Goal: Communication & Community: Answer question/provide support

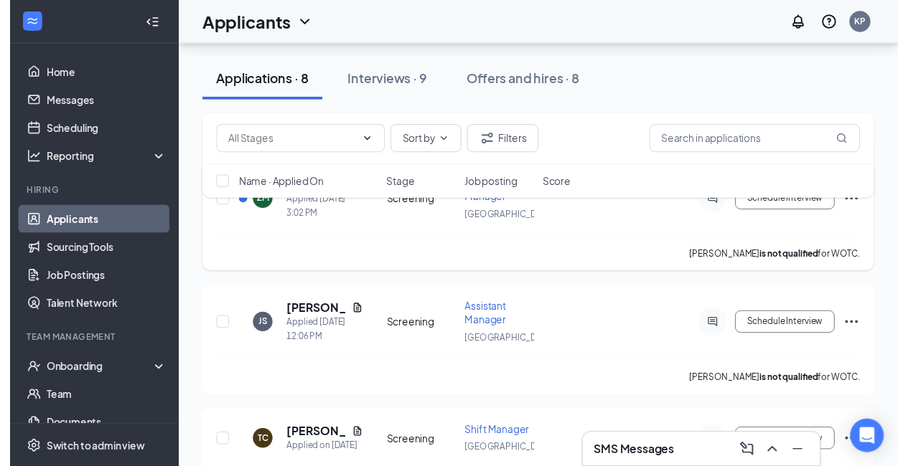
scroll to position [235, 0]
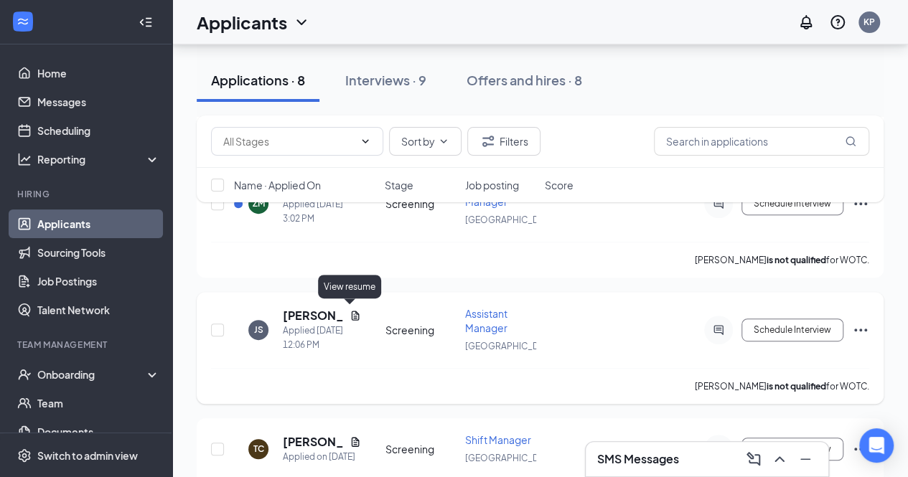
click at [352, 312] on icon "Document" at bounding box center [354, 315] width 11 height 11
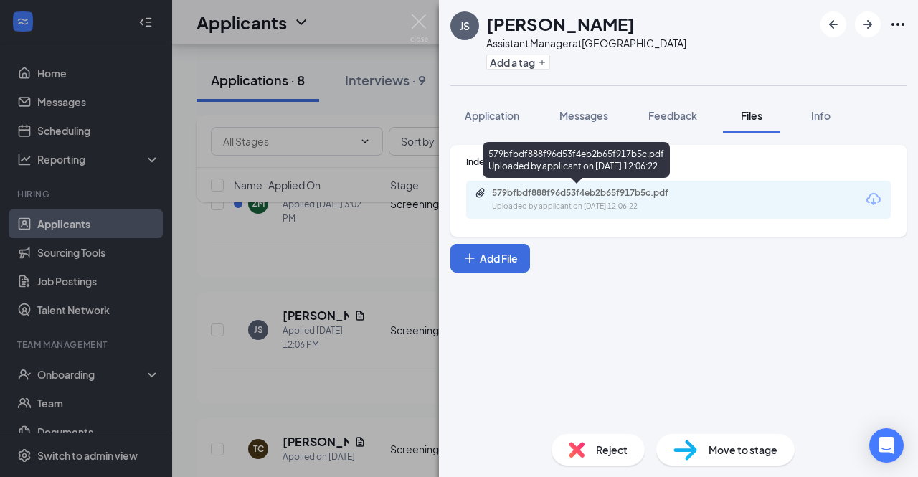
click at [553, 207] on div "Uploaded by applicant on [DATE] 12:06:22" at bounding box center [599, 206] width 215 height 11
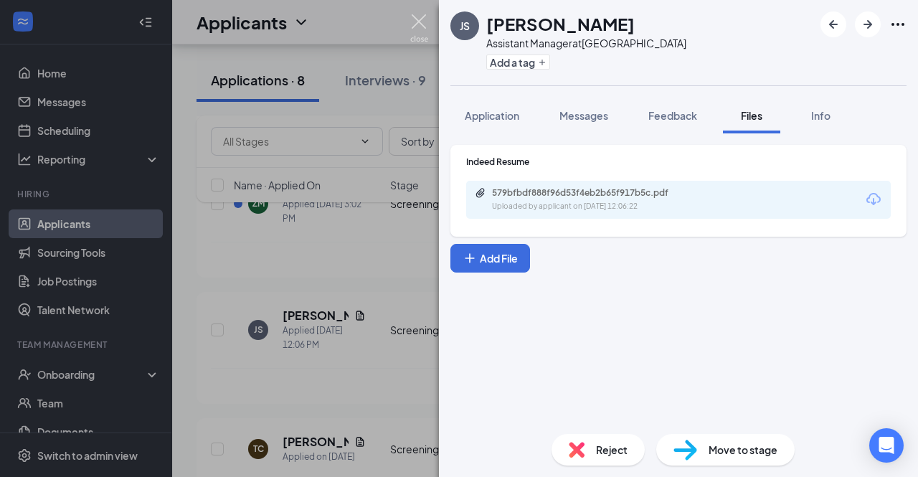
click at [419, 21] on img at bounding box center [419, 28] width 18 height 28
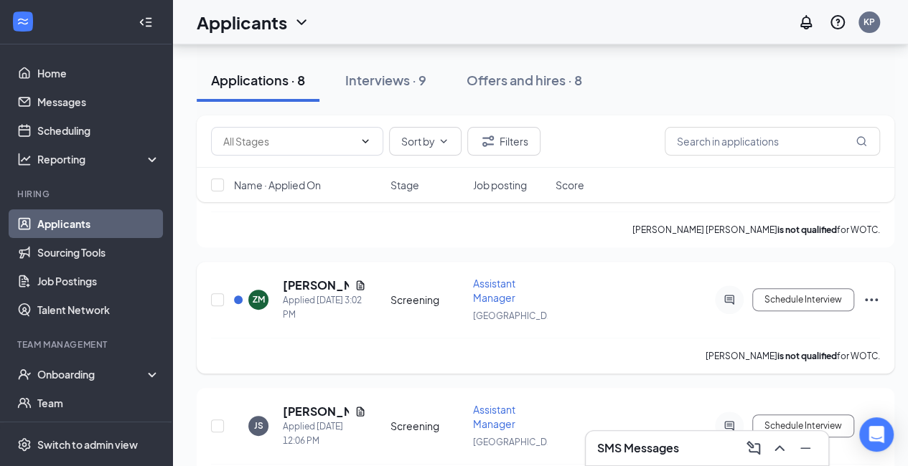
scroll to position [138, 0]
click at [362, 285] on icon "Document" at bounding box center [359, 286] width 11 height 11
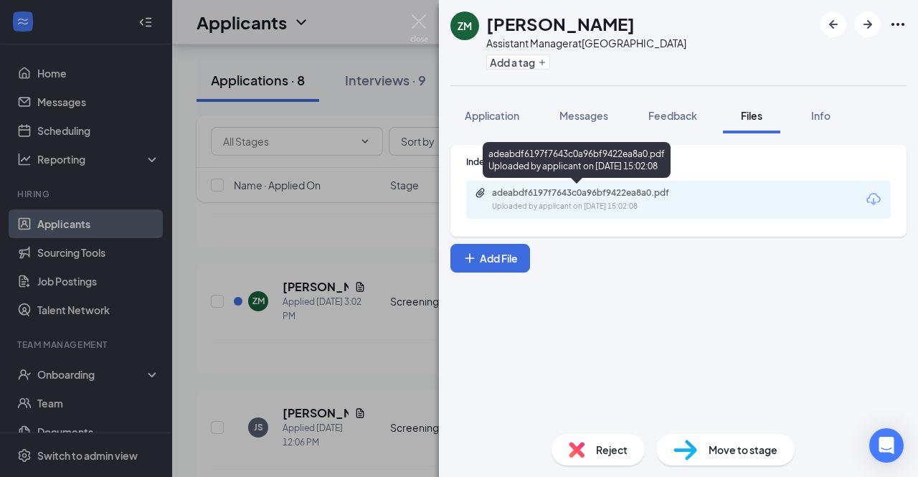
click at [545, 195] on div "adeabdf6197f7643c0a96bf9422ea8a0.pdf" at bounding box center [592, 192] width 201 height 11
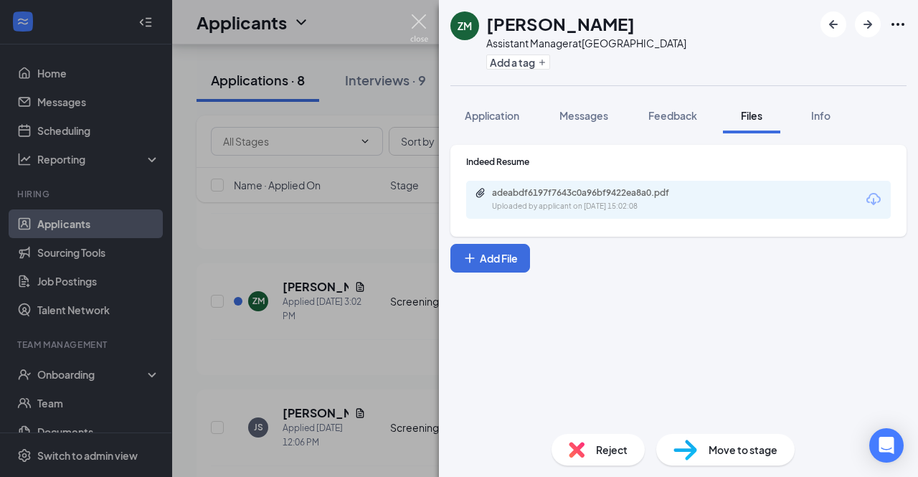
click at [426, 22] on img at bounding box center [419, 28] width 18 height 28
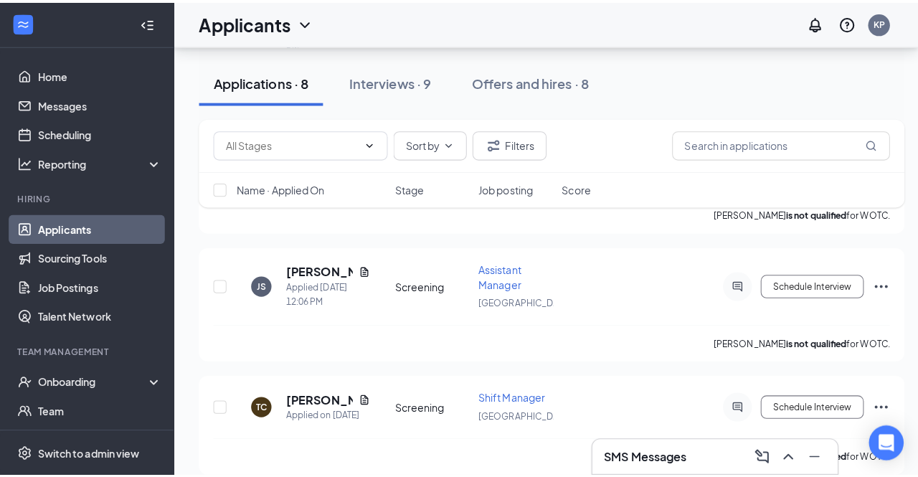
scroll to position [284, 0]
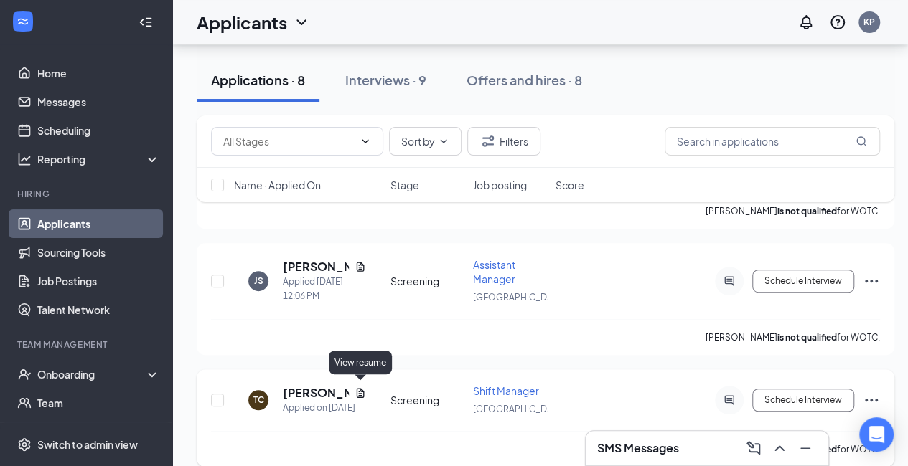
click at [360, 387] on icon "Document" at bounding box center [359, 392] width 11 height 11
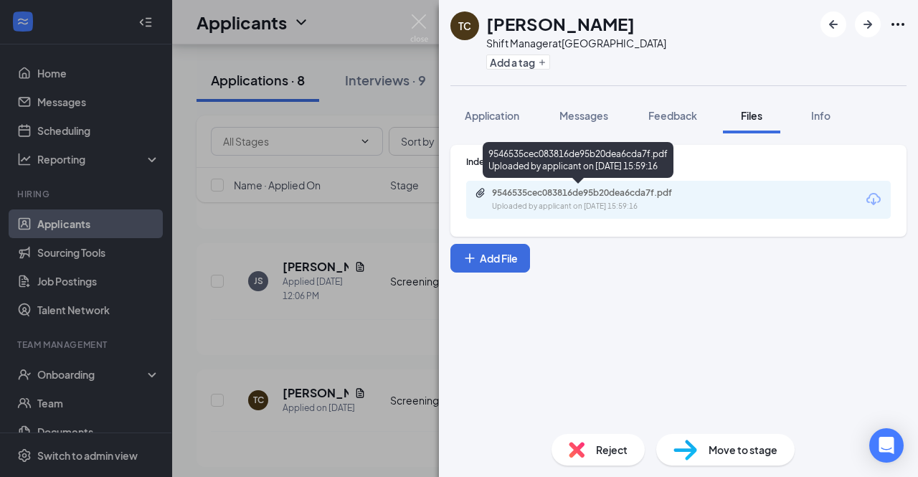
click at [522, 207] on div "Uploaded by applicant on [DATE] 15:59:16" at bounding box center [599, 206] width 215 height 11
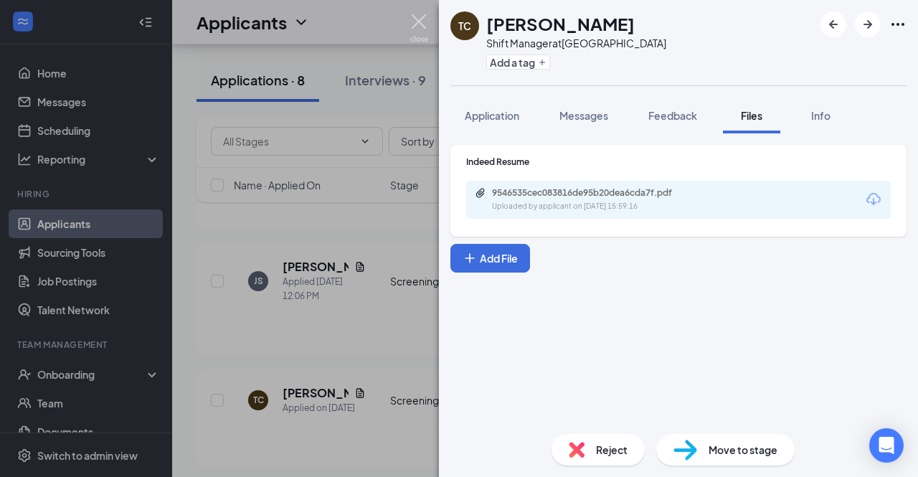
click at [418, 24] on img at bounding box center [419, 28] width 18 height 28
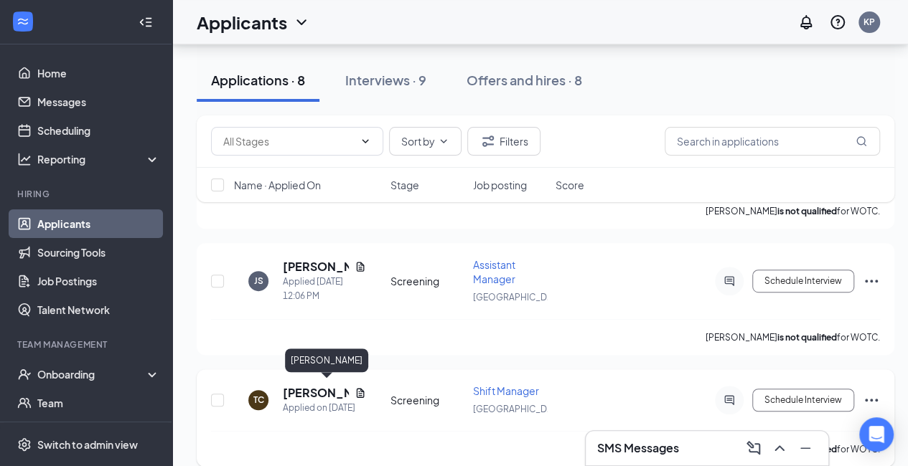
click at [307, 387] on h5 "[PERSON_NAME]" at bounding box center [316, 393] width 66 height 16
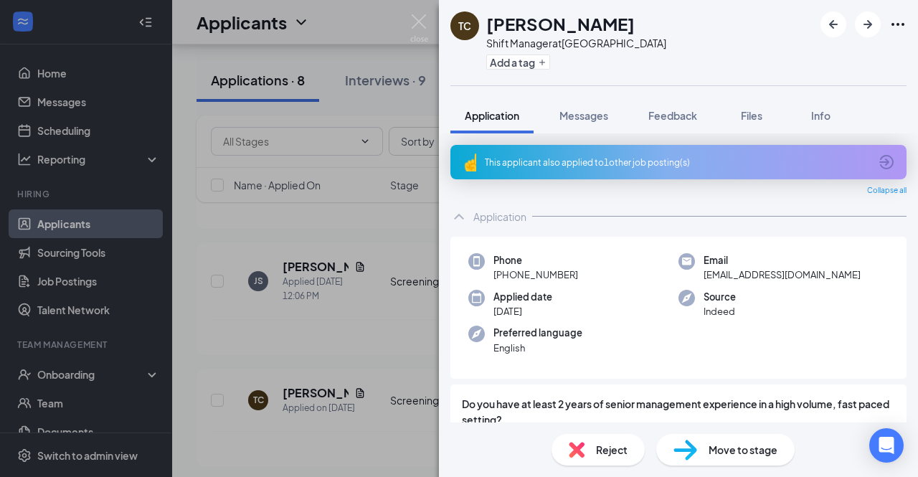
click at [608, 166] on div "This applicant also applied to 1 other job posting(s)" at bounding box center [677, 162] width 385 height 12
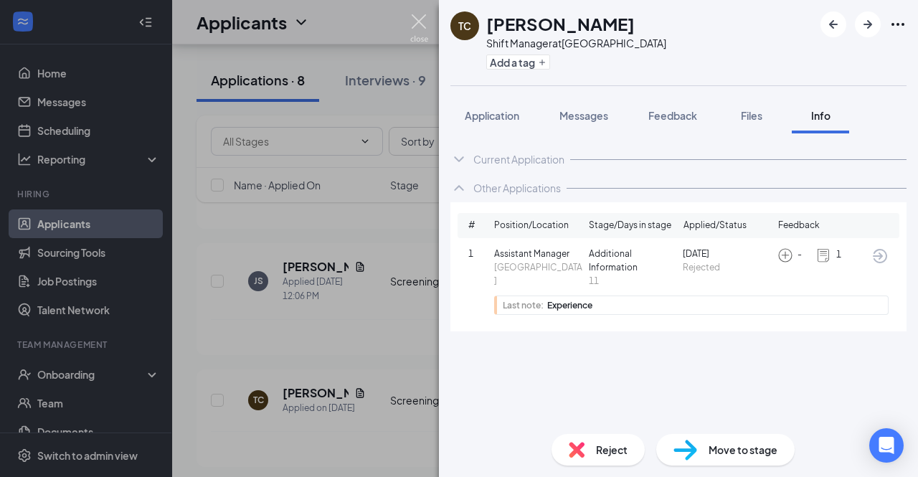
click at [418, 18] on img at bounding box center [419, 28] width 18 height 28
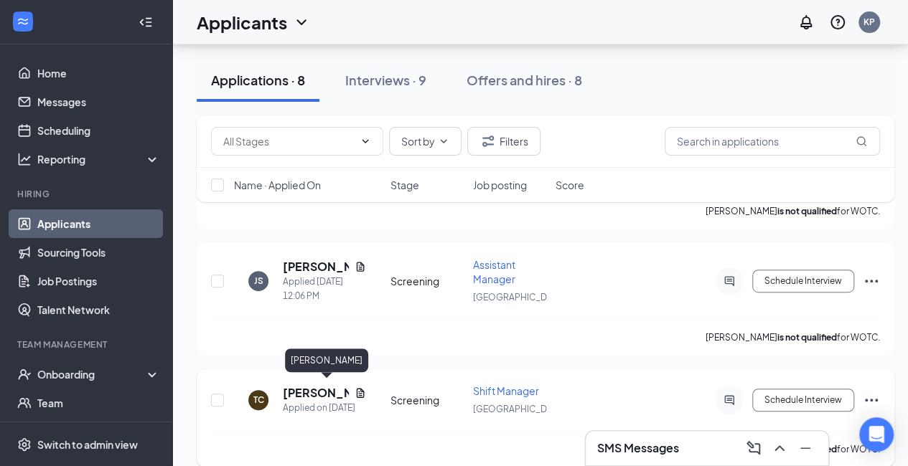
click at [303, 385] on h5 "[PERSON_NAME]" at bounding box center [316, 393] width 66 height 16
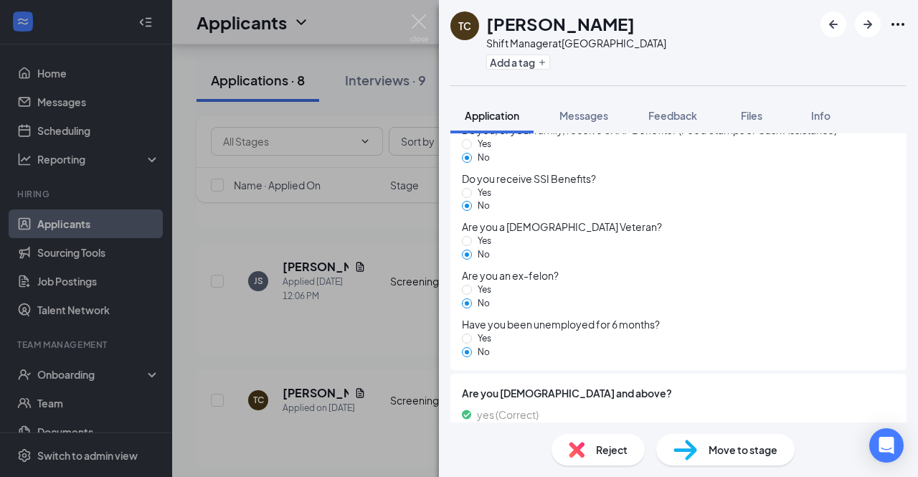
scroll to position [1023, 0]
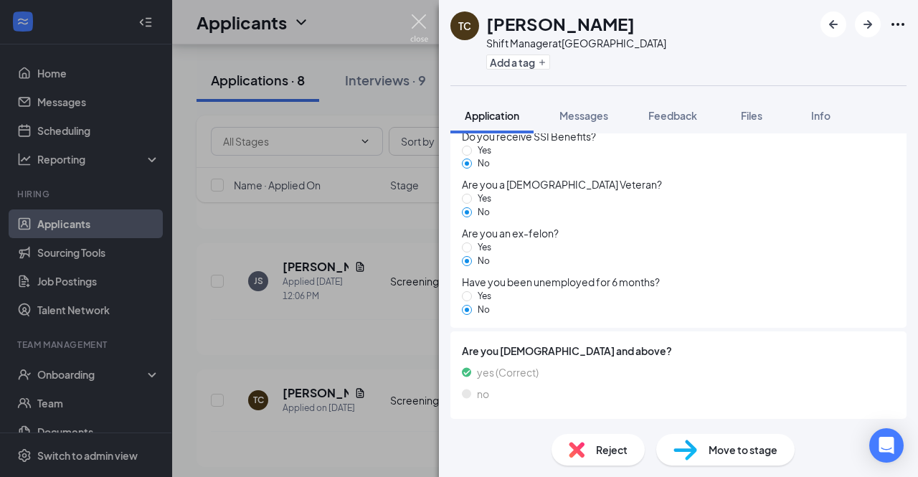
click at [422, 18] on img at bounding box center [419, 28] width 18 height 28
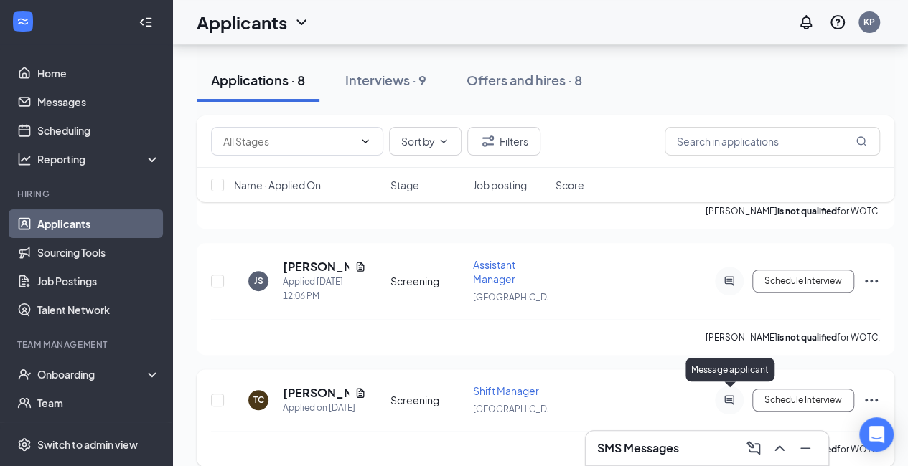
click at [727, 398] on icon "ActiveChat" at bounding box center [728, 400] width 17 height 11
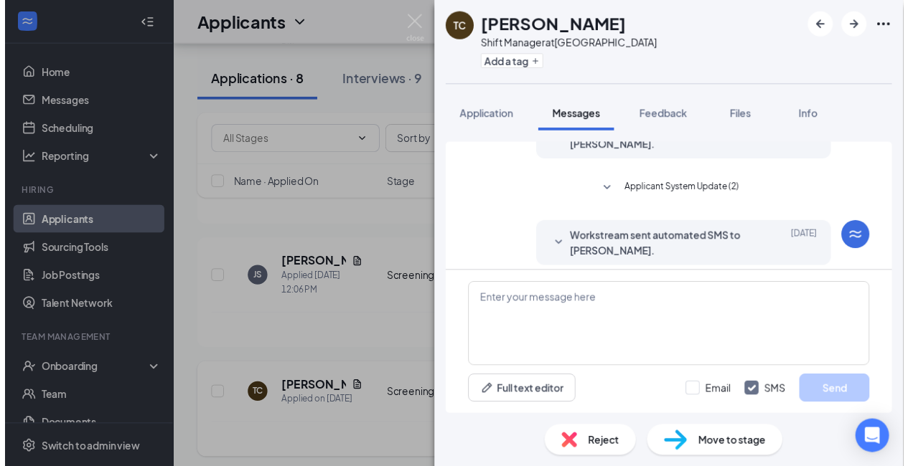
scroll to position [288, 0]
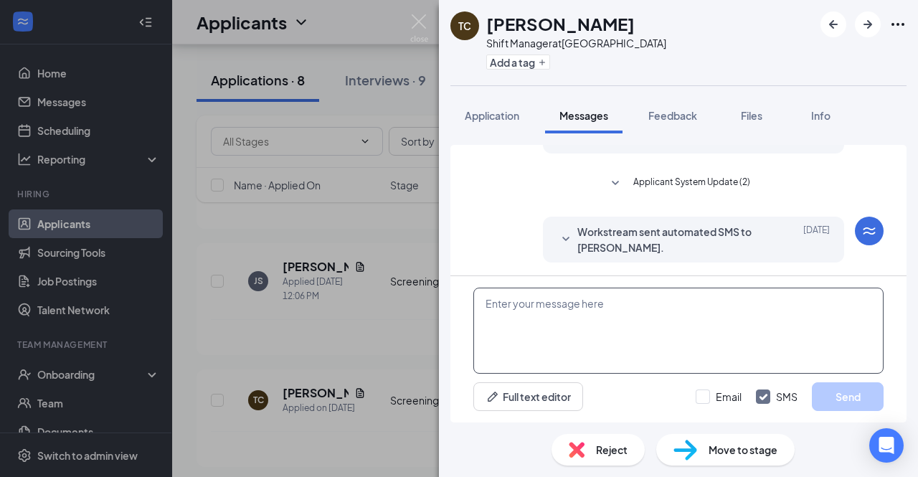
click at [639, 316] on textarea at bounding box center [679, 331] width 410 height 86
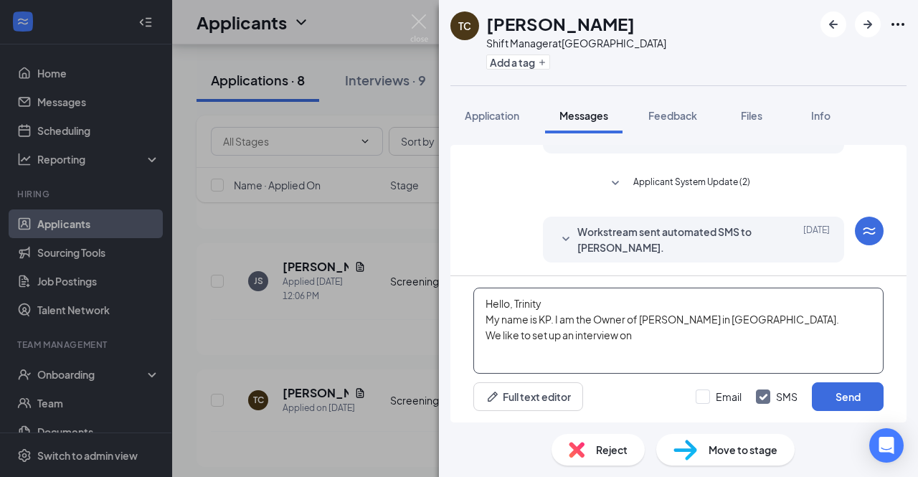
drag, startPoint x: 487, startPoint y: 304, endPoint x: 657, endPoint y: 358, distance: 179.3
click at [657, 358] on textarea "Hello, Trinity My name is KP. I am the Owner of [PERSON_NAME] in [GEOGRAPHIC_DA…" at bounding box center [679, 331] width 410 height 86
click at [652, 338] on textarea "Hello, Trinity My name is KP. I am the Owner of [PERSON_NAME] in [GEOGRAPHIC_DA…" at bounding box center [679, 331] width 410 height 86
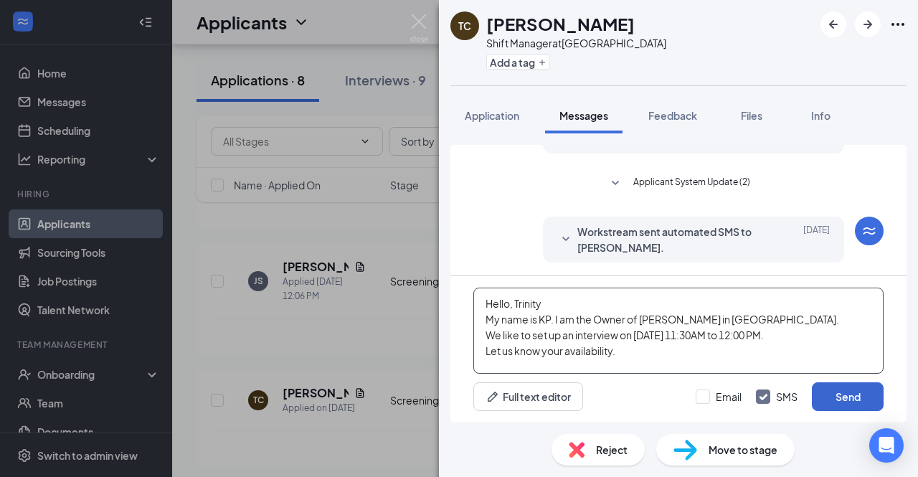
type textarea "Hello, Trinity My name is KP. I am the Owner of [PERSON_NAME] in [GEOGRAPHIC_DA…"
click at [850, 395] on button "Send" at bounding box center [848, 396] width 72 height 29
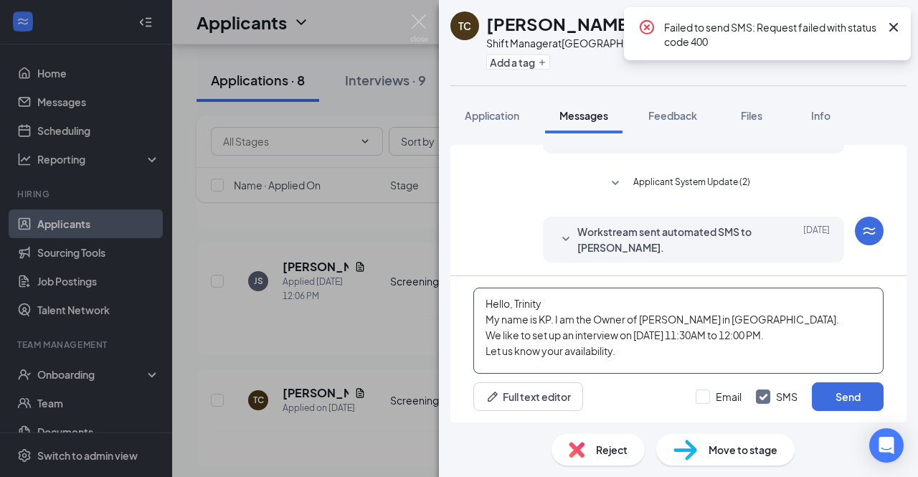
drag, startPoint x: 485, startPoint y: 302, endPoint x: 629, endPoint y: 370, distance: 159.5
click at [629, 370] on textarea "Hello, Trinity My name is KP. I am the Owner of [PERSON_NAME] in [GEOGRAPHIC_DA…" at bounding box center [679, 331] width 410 height 86
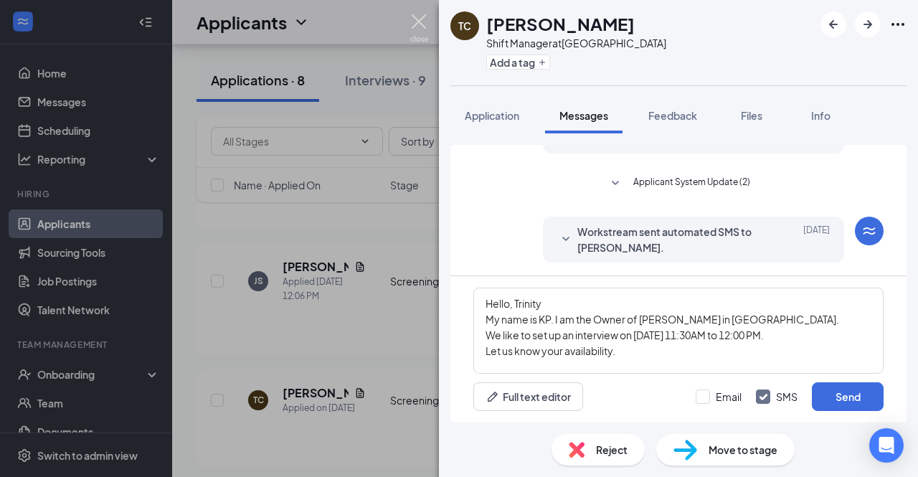
click at [426, 27] on img at bounding box center [419, 28] width 18 height 28
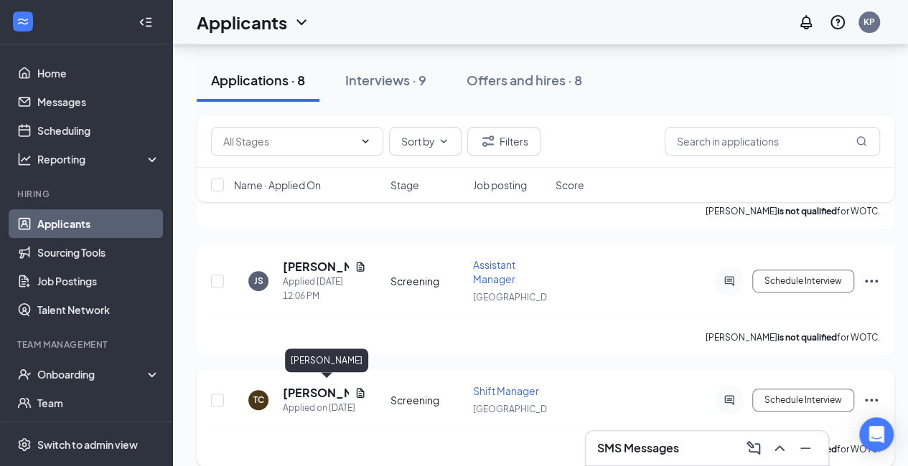
click at [308, 386] on h5 "[PERSON_NAME]" at bounding box center [316, 393] width 66 height 16
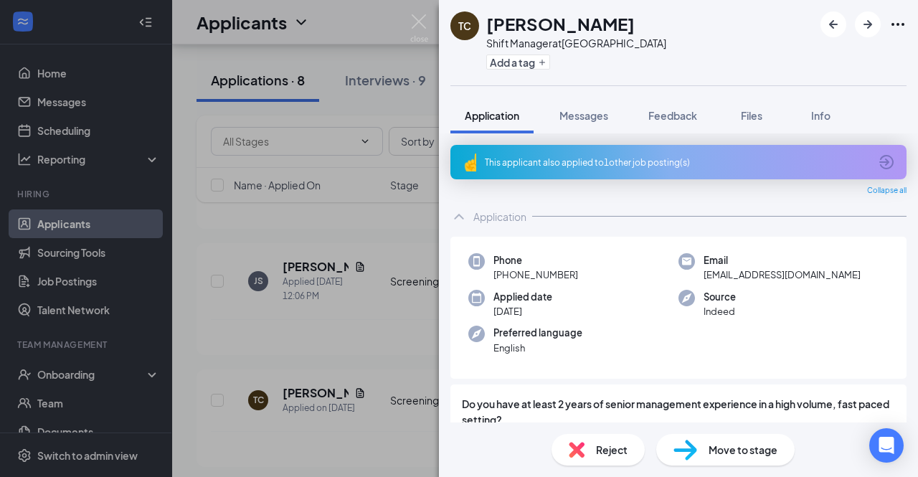
click at [781, 167] on div "This applicant also applied to 1 other job posting(s)" at bounding box center [677, 162] width 385 height 12
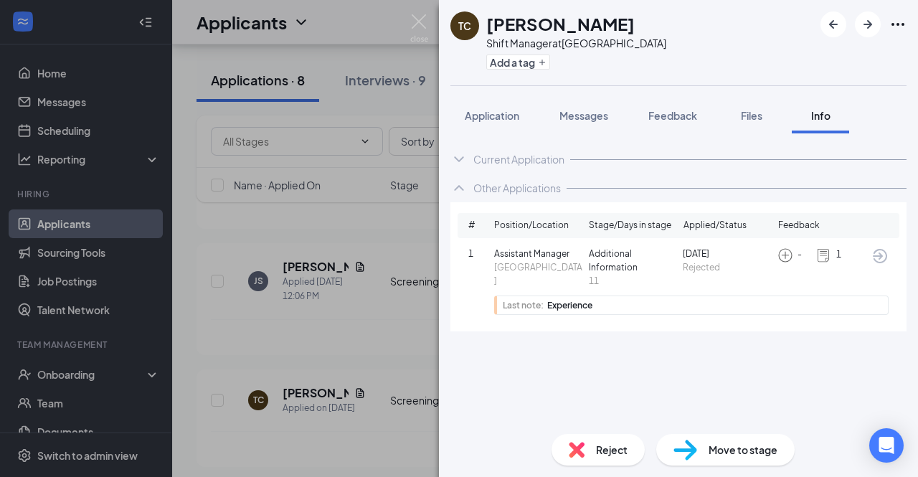
click at [880, 253] on icon "ArrowCircle" at bounding box center [880, 256] width 17 height 17
click at [422, 21] on img at bounding box center [419, 28] width 18 height 28
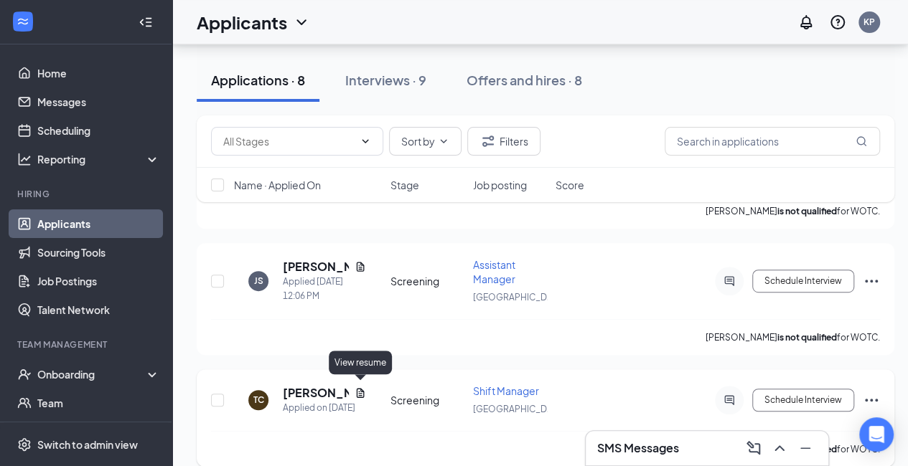
click at [359, 393] on icon "Document" at bounding box center [359, 392] width 11 height 11
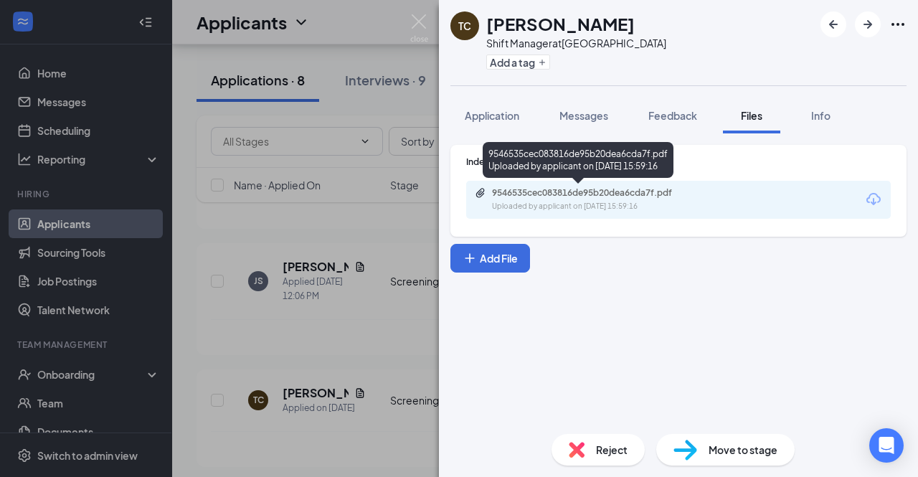
click at [573, 200] on div "9546535cec083816de95b20dea6cda7f.pdf Uploaded by applicant on [DATE] 15:59:16" at bounding box center [591, 199] width 232 height 25
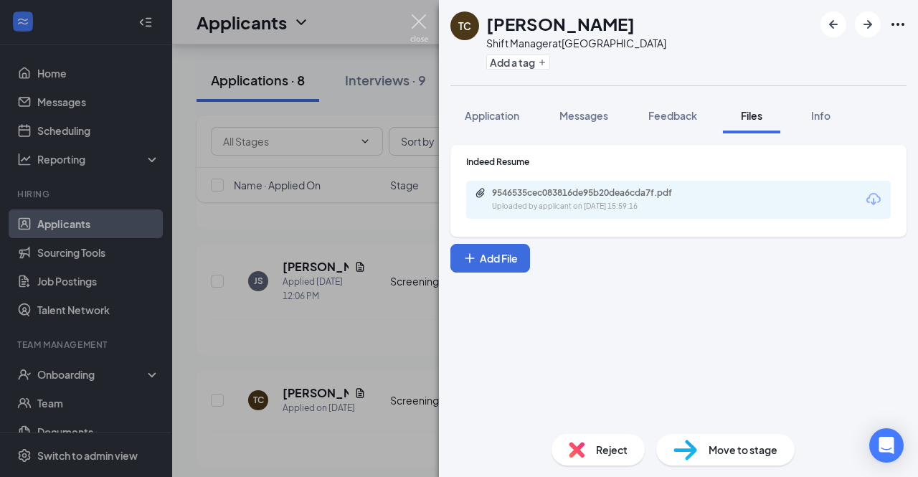
click at [420, 21] on img at bounding box center [419, 28] width 18 height 28
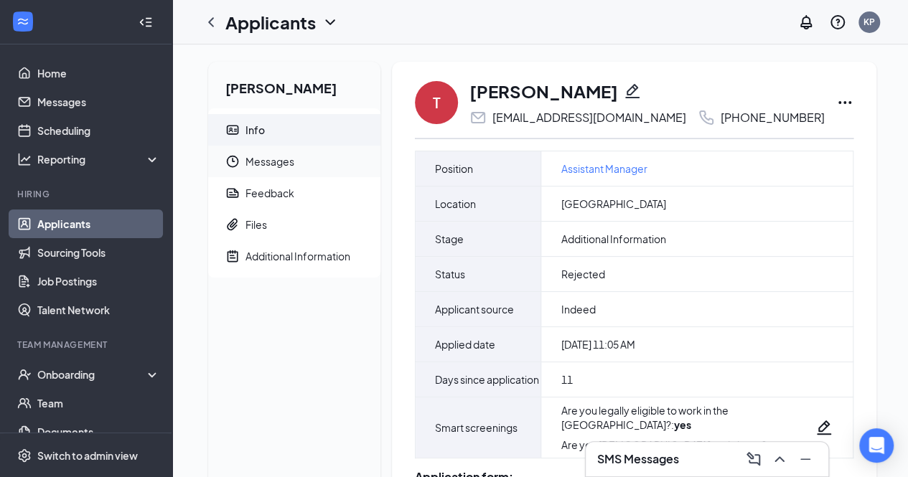
click at [281, 167] on span "Messages" at bounding box center [306, 162] width 123 height 32
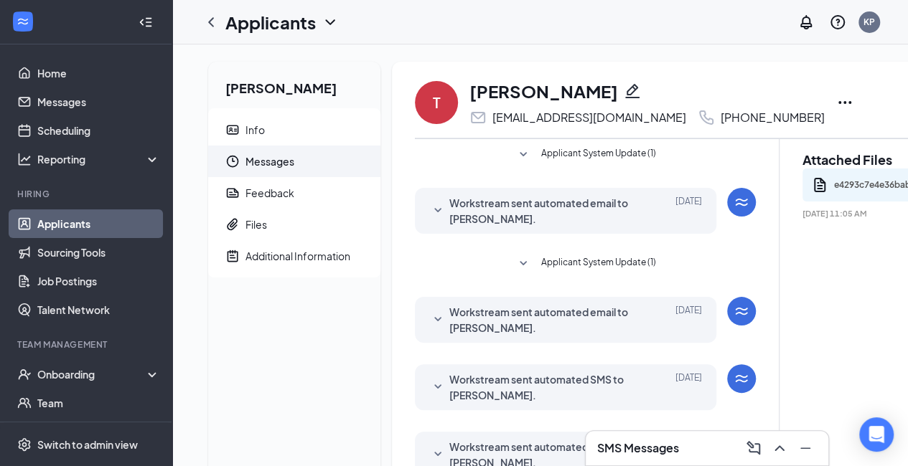
click at [490, 211] on span "Workstream sent automated email to [PERSON_NAME]." at bounding box center [543, 211] width 188 height 32
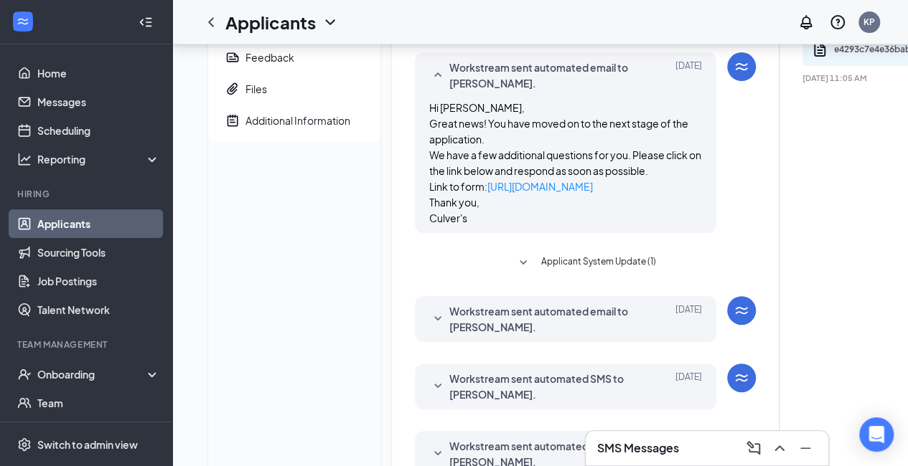
scroll to position [169, 0]
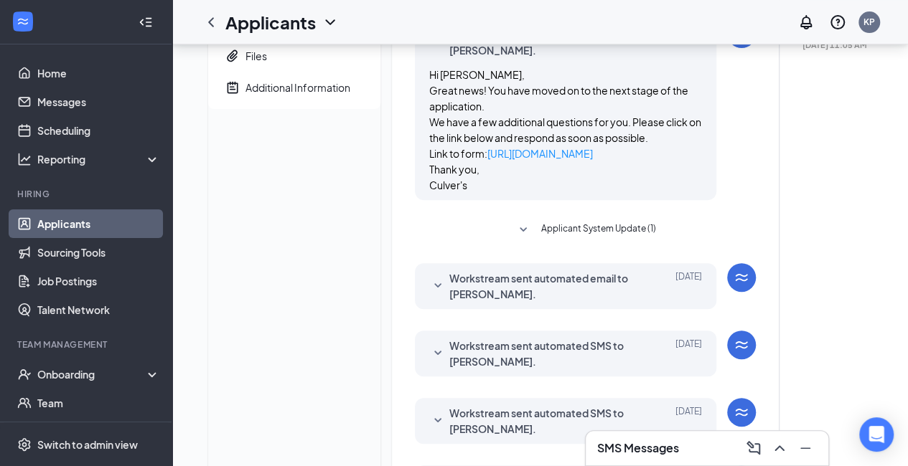
click at [529, 288] on span "Workstream sent automated email to [PERSON_NAME]." at bounding box center [543, 287] width 188 height 32
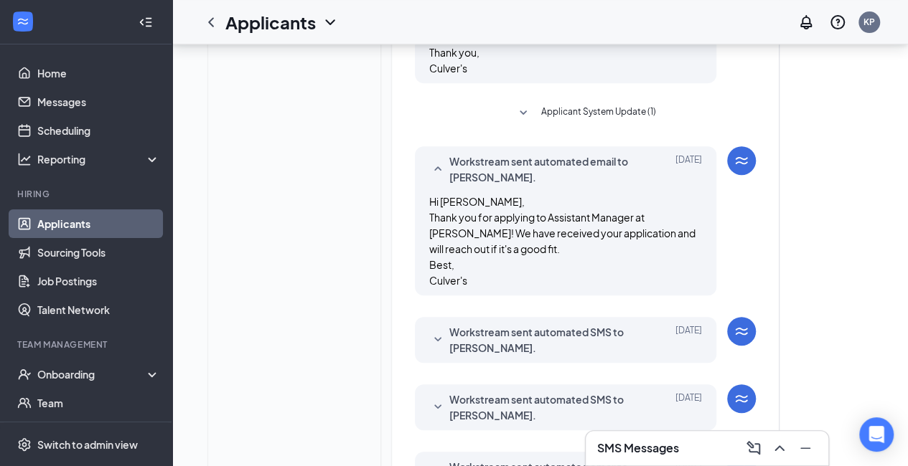
scroll to position [286, 0]
click at [565, 333] on span "Workstream sent automated SMS to [PERSON_NAME]." at bounding box center [543, 340] width 188 height 32
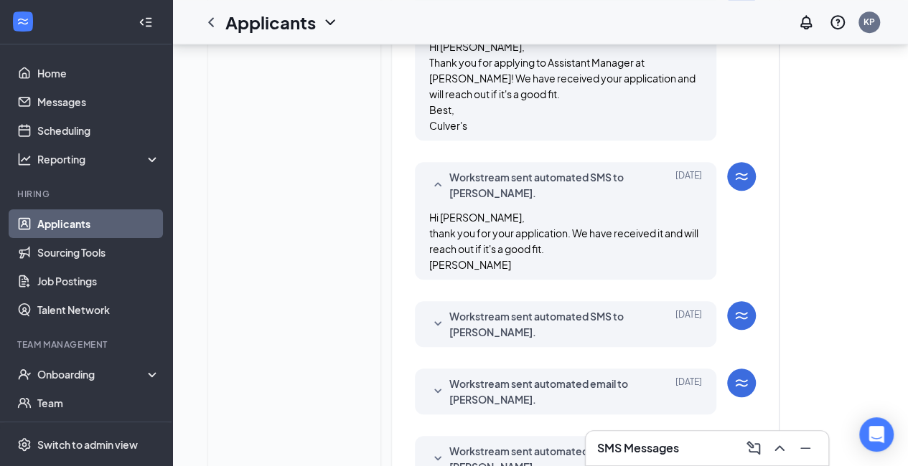
scroll to position [441, 0]
click at [565, 333] on span "Workstream sent automated SMS to [PERSON_NAME]." at bounding box center [543, 324] width 188 height 32
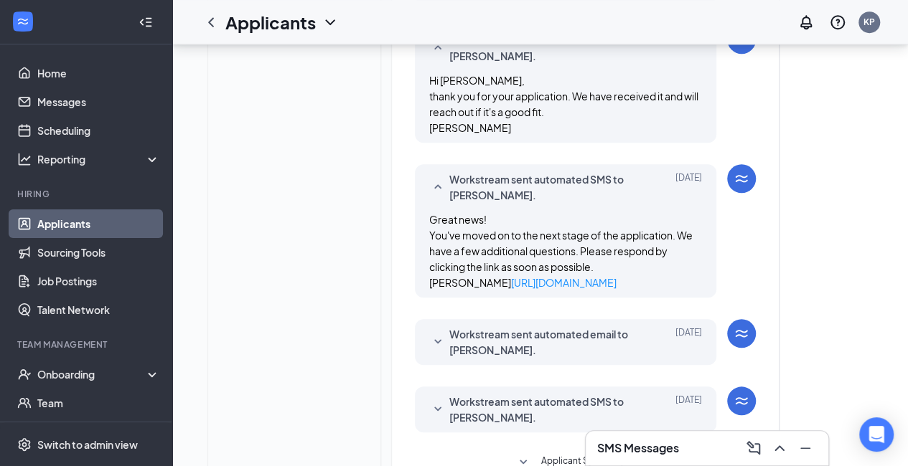
scroll to position [578, 0]
click at [564, 347] on span "Workstream sent automated email to [PERSON_NAME]." at bounding box center [543, 342] width 188 height 32
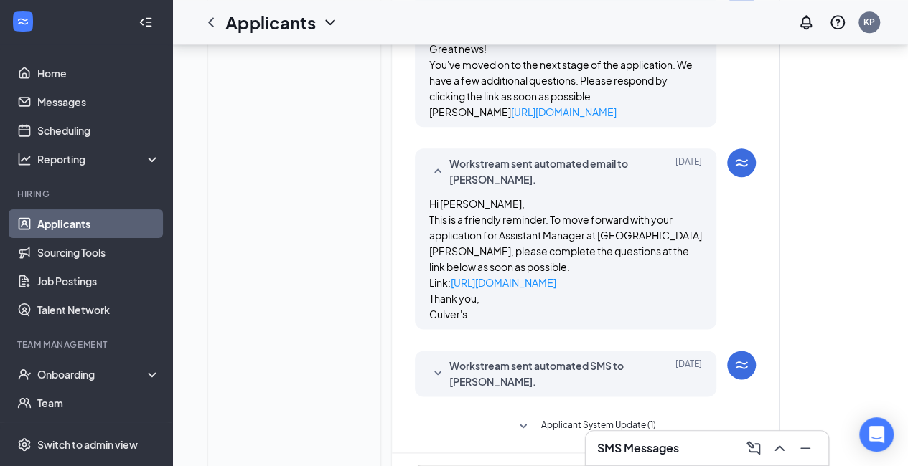
scroll to position [749, 0]
click at [558, 381] on span "Workstream sent automated SMS to [PERSON_NAME]." at bounding box center [543, 373] width 188 height 32
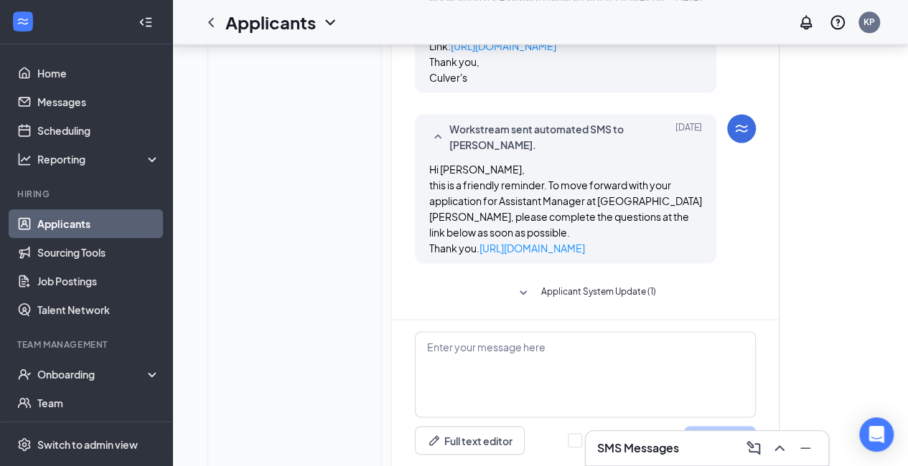
scroll to position [987, 0]
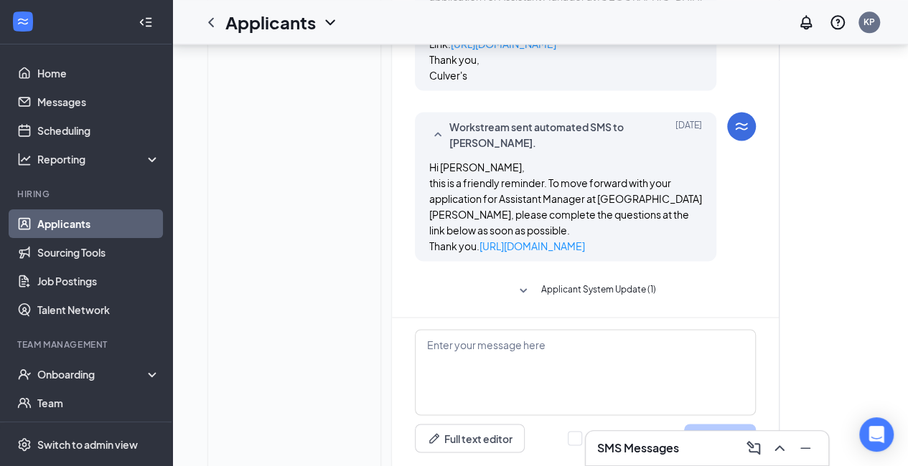
click at [523, 293] on icon "SmallChevronDown" at bounding box center [523, 290] width 7 height 4
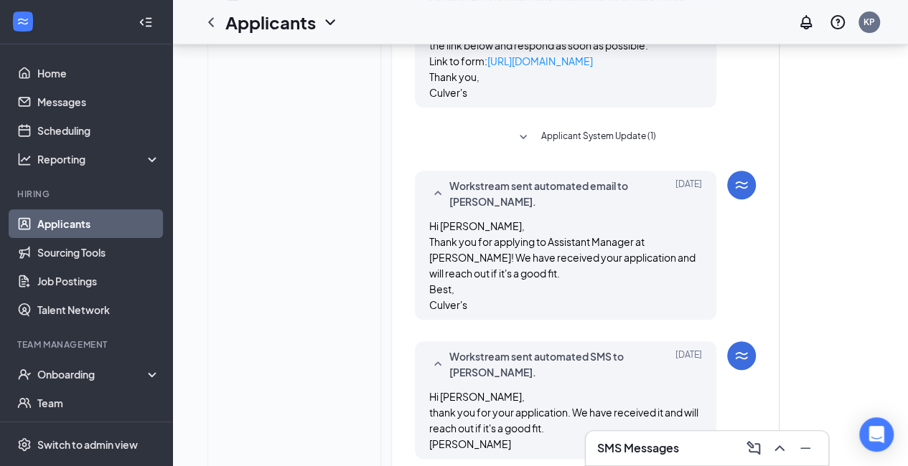
scroll to position [264, 0]
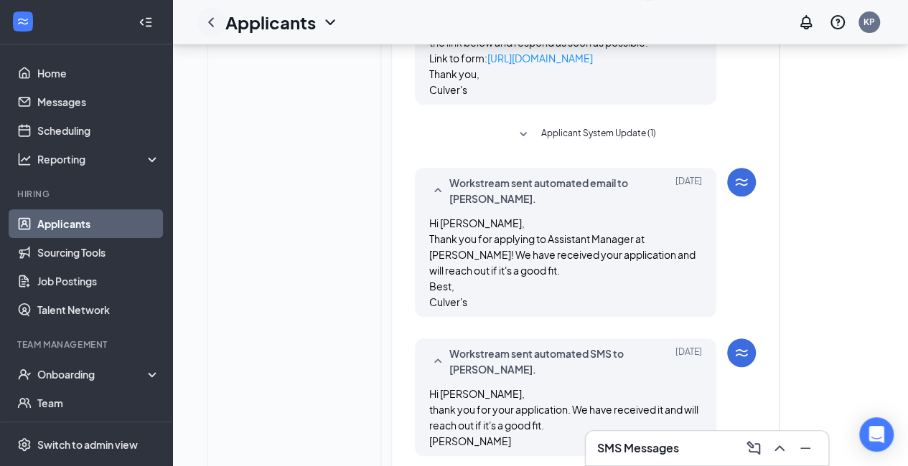
click at [210, 24] on icon "ChevronLeft" at bounding box center [211, 21] width 6 height 9
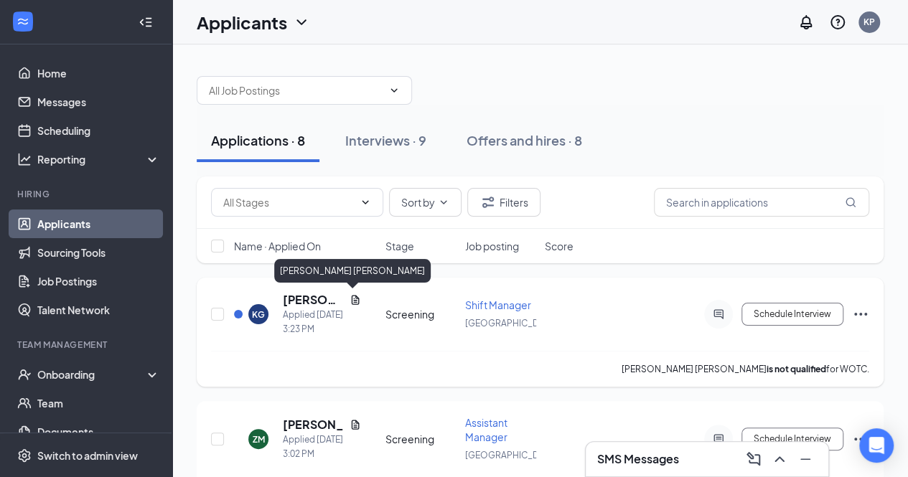
click at [329, 299] on h5 "[PERSON_NAME] [PERSON_NAME]" at bounding box center [313, 300] width 61 height 16
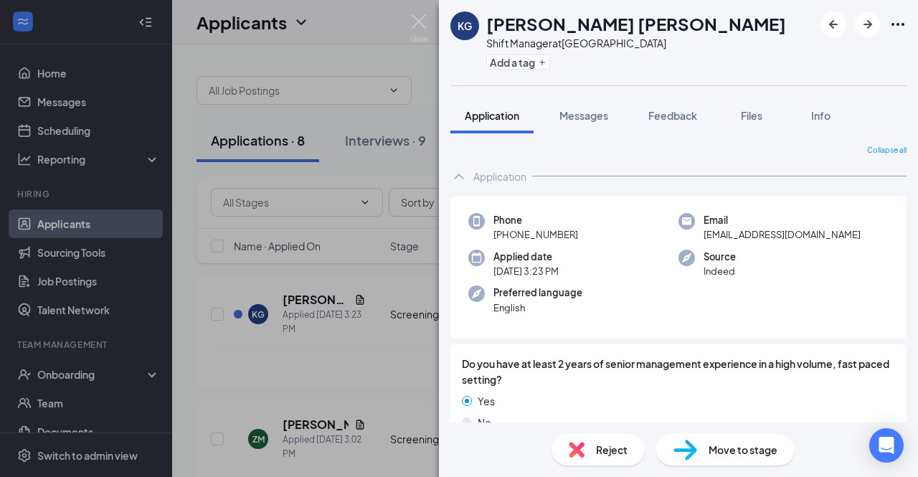
click at [354, 301] on div "KG Kennedy Goode Shift Manager at Cleveland Add a tag Application Messages Feed…" at bounding box center [459, 238] width 918 height 477
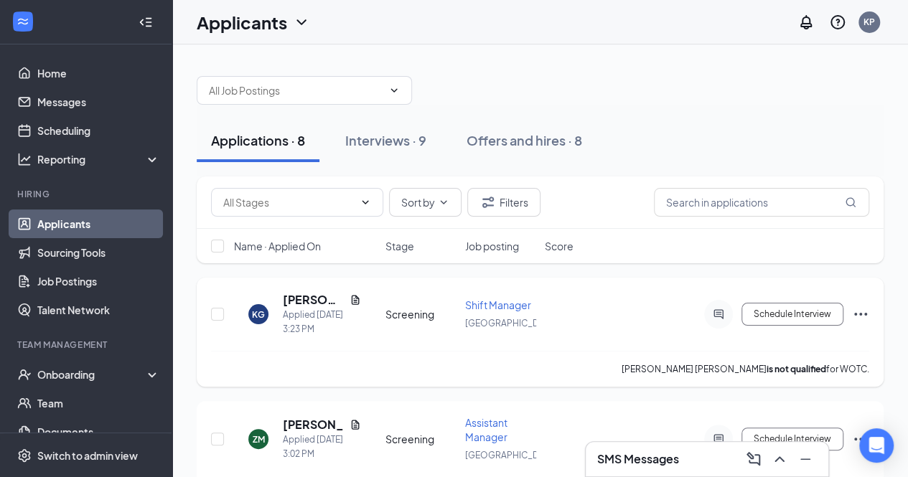
click at [361, 300] on div "KG Kennedy Goode Applied Today 3:23 PM" at bounding box center [305, 314] width 143 height 44
click at [356, 298] on icon "Document" at bounding box center [355, 299] width 8 height 9
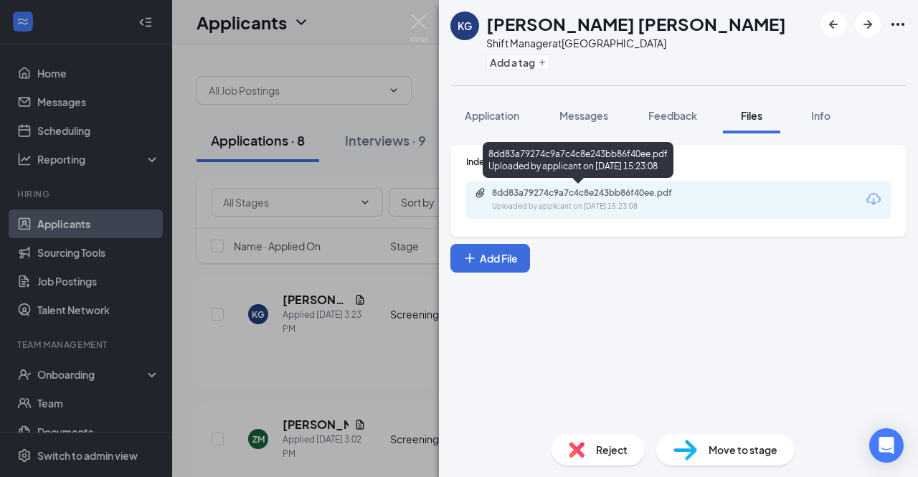
click at [530, 194] on div "8dd83a79274c9a7c4c8e243bb86f40ee.pdf" at bounding box center [592, 192] width 201 height 11
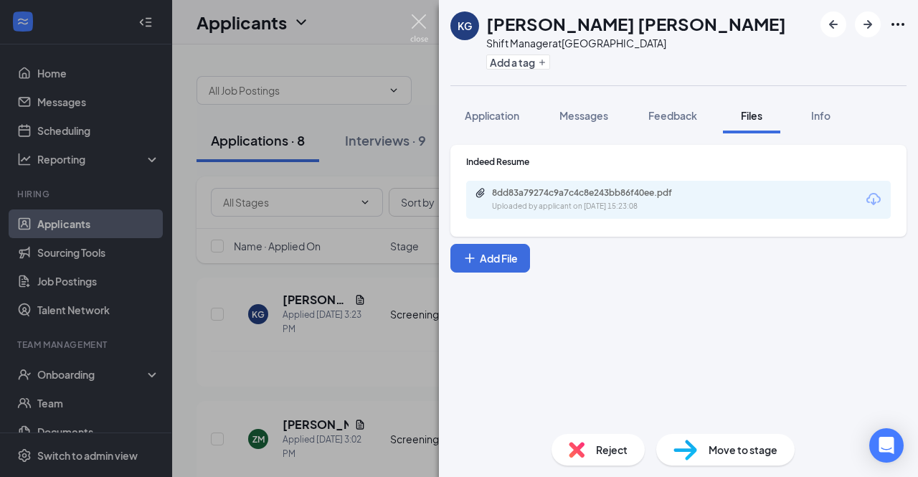
click at [414, 25] on img at bounding box center [419, 28] width 18 height 28
